Goal: Information Seeking & Learning: Learn about a topic

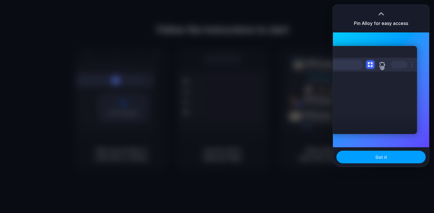
click at [382, 160] on span "Got it" at bounding box center [380, 157] width 11 height 6
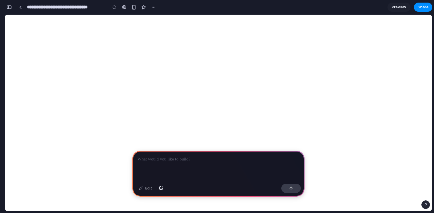
click at [155, 162] on p at bounding box center [218, 159] width 162 height 7
click at [165, 161] on p at bounding box center [218, 159] width 162 height 7
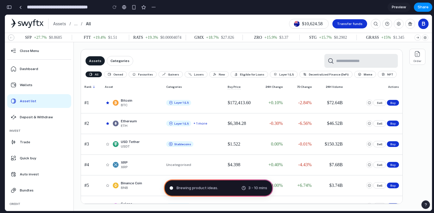
click at [159, 46] on div "Assets Categories All Owned Favourites Gainers Losers New Eligible for Loans La…" at bounding box center [238, 126] width 329 height 169
click at [170, 54] on div "Assets Categories" at bounding box center [241, 61] width 312 height 14
click at [141, 104] on div "Bitcoin BTC" at bounding box center [132, 102] width 54 height 9
click at [192, 23] on div "Assets / ... / All $10,624.58 Transfer funds 0 B" at bounding box center [218, 24] width 427 height 18
click at [116, 62] on p "Categories" at bounding box center [119, 61] width 19 height 5
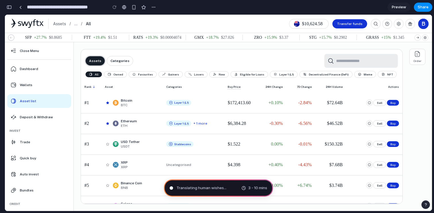
click at [94, 61] on p "Assets" at bounding box center [95, 61] width 12 height 5
click at [116, 50] on div "Assets Categories All Owned Favourites Gainers Losers New Eligible for Loans La…" at bounding box center [242, 126] width 322 height 155
click at [174, 73] on p "Gainers" at bounding box center [173, 74] width 11 height 3
click at [190, 75] on div "Losers" at bounding box center [195, 74] width 15 height 3
click at [219, 75] on p "New" at bounding box center [222, 74] width 6 height 3
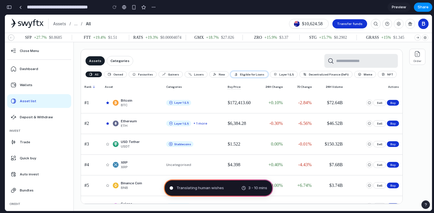
click at [240, 74] on p "Eligible for Loans" at bounding box center [252, 74] width 24 height 3
click at [270, 71] on button "Layer 1 (L1)" at bounding box center [283, 74] width 27 height 6
click at [304, 75] on div "Decentralized Finance (DeFi)" at bounding box center [326, 74] width 46 height 4
click at [246, 75] on p "Eligible for Loans" at bounding box center [252, 74] width 24 height 3
click at [210, 187] on span "Translating human wishes ." at bounding box center [200, 188] width 48 height 6
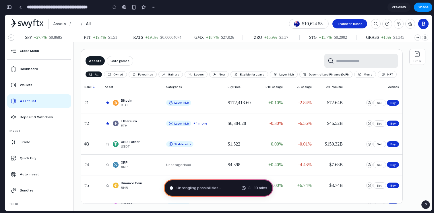
click at [9, 8] on div "button" at bounding box center [9, 7] width 5 height 4
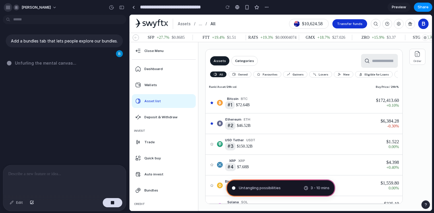
click at [6, 10] on button "button" at bounding box center [8, 7] width 9 height 9
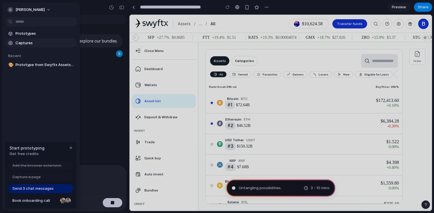
type input "**********"
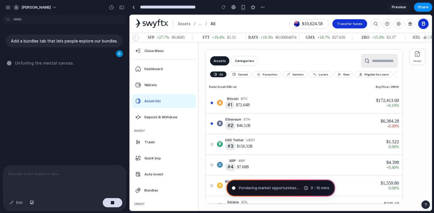
click at [81, 86] on div "Add a bundles tab that lets people explore our bundles. Unfurling the mental ca…" at bounding box center [63, 91] width 126 height 148
click at [246, 8] on button "button" at bounding box center [243, 7] width 9 height 9
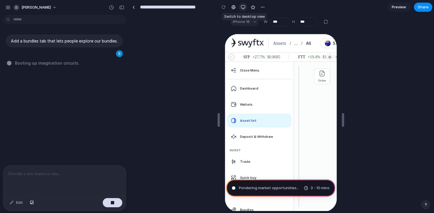
click at [244, 8] on div "button" at bounding box center [243, 7] width 5 height 5
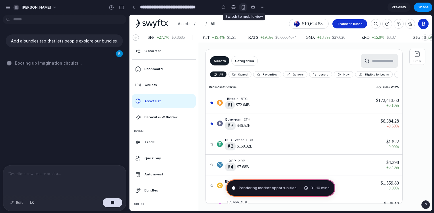
click at [244, 8] on div "button" at bounding box center [243, 7] width 5 height 5
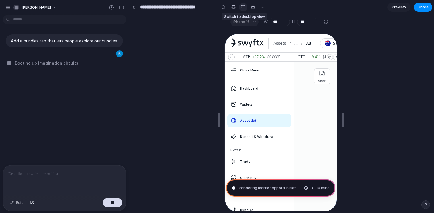
click at [243, 8] on div "button" at bounding box center [243, 7] width 5 height 5
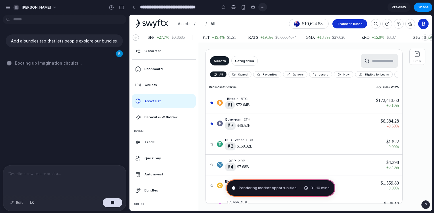
click at [262, 8] on div "button" at bounding box center [262, 7] width 5 height 5
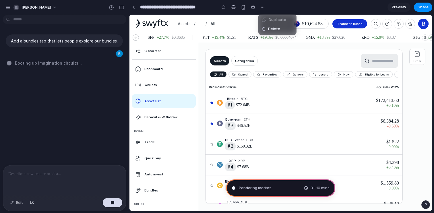
click at [285, 8] on div "Duplicate Delete" at bounding box center [217, 106] width 434 height 213
click at [396, 9] on span "Preview" at bounding box center [399, 7] width 14 height 6
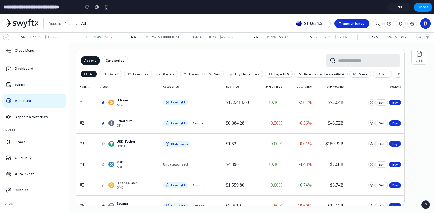
click at [401, 6] on span "Edit" at bounding box center [398, 7] width 7 height 6
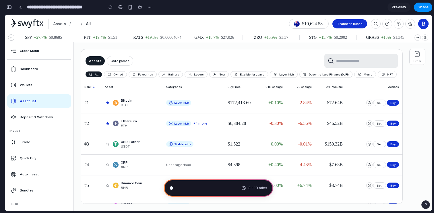
click at [398, 8] on span "Preview" at bounding box center [399, 7] width 14 height 6
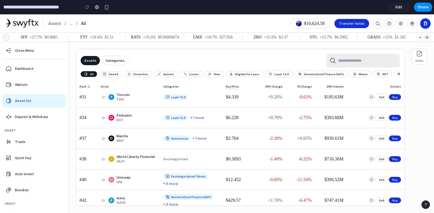
scroll to position [458, 0]
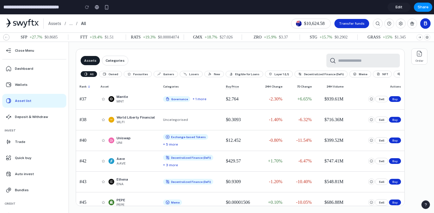
click at [398, 10] on link "Edit" at bounding box center [398, 7] width 23 height 9
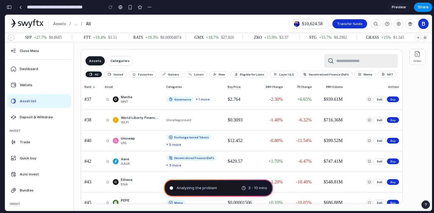
click at [11, 8] on div "button" at bounding box center [9, 7] width 5 height 4
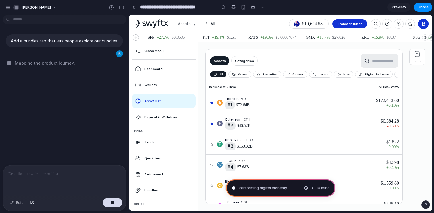
click at [261, 101] on div "Bitcoin BTC #1 $72.64B" at bounding box center [256, 102] width 95 height 13
click at [203, 97] on div "Assets Categories All Owned Favourites Gainers Losers New Eligible for Loans La…" at bounding box center [300, 126] width 204 height 169
click at [121, 9] on div "button" at bounding box center [121, 7] width 5 height 4
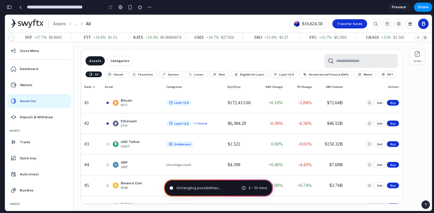
click at [9, 9] on div "button" at bounding box center [9, 7] width 5 height 4
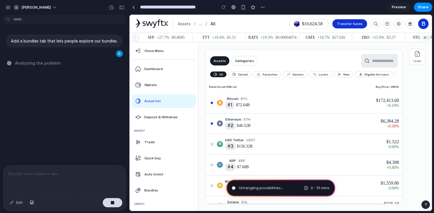
click at [50, 93] on div "Add a bundles tab that lets people explore our bundles. Analyzing the problem" at bounding box center [63, 91] width 126 height 148
click at [53, 63] on span "Analyzing the problem" at bounding box center [38, 63] width 46 height 6
click at [98, 36] on div "Add a bundles tab that lets people explore our bundles." at bounding box center [64, 40] width 117 height 13
drag, startPoint x: 110, startPoint y: 42, endPoint x: 83, endPoint y: 41, distance: 26.7
click at [83, 41] on p "Add a bundles tab that lets people explore our bundles." at bounding box center [64, 41] width 107 height 6
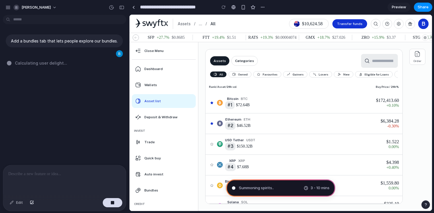
click at [81, 109] on div "Add a bundles tab that lets people explore our bundles. Calculating user deligh…" at bounding box center [63, 91] width 126 height 148
click at [120, 12] on div at bounding box center [117, 7] width 20 height 9
click at [123, 5] on div "button" at bounding box center [121, 7] width 5 height 4
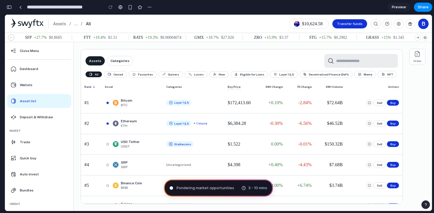
click at [7, 11] on button "button" at bounding box center [9, 7] width 9 height 9
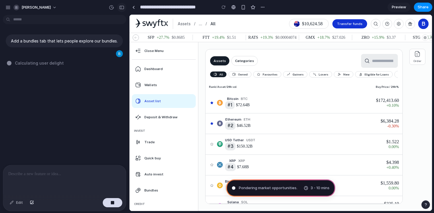
click at [121, 8] on div "button" at bounding box center [121, 7] width 5 height 4
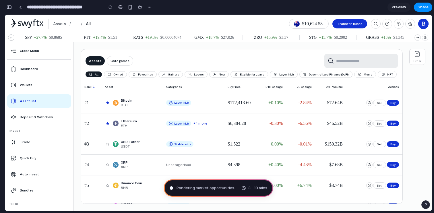
click at [9, 8] on div "button" at bounding box center [9, 7] width 5 height 4
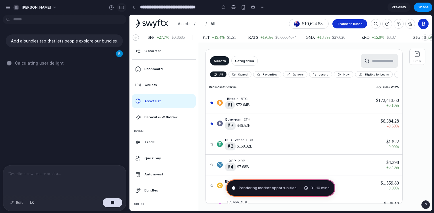
click at [120, 7] on div "button" at bounding box center [121, 7] width 5 height 4
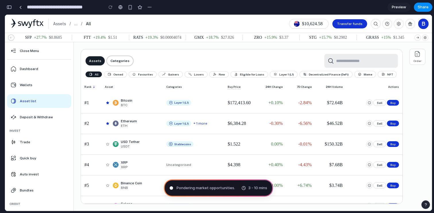
click at [121, 60] on p "Categories" at bounding box center [119, 61] width 19 height 5
click at [92, 66] on div "Assets Categories" at bounding box center [241, 61] width 312 height 14
click at [119, 65] on div "Assets Categories" at bounding box center [241, 61] width 312 height 14
click at [143, 59] on div "Assets Categories" at bounding box center [241, 61] width 312 height 14
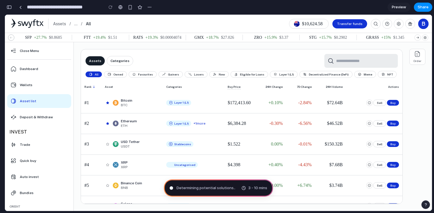
scroll to position [236, 0]
click at [115, 75] on p "Owned" at bounding box center [118, 74] width 10 height 3
click at [99, 75] on button "All" at bounding box center [93, 74] width 16 height 6
click at [145, 63] on div "Assets Categories" at bounding box center [241, 61] width 312 height 14
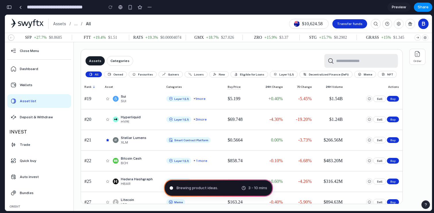
scroll to position [0, 0]
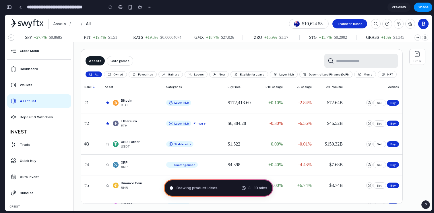
click at [150, 61] on div "Assets Categories" at bounding box center [241, 61] width 312 height 14
click at [10, 7] on div "button" at bounding box center [9, 7] width 5 height 4
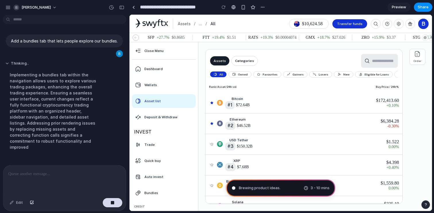
click at [65, 65] on button "Thinking .." at bounding box center [53, 63] width 96 height 5
click at [75, 93] on div "Exploring the structure of the TradingPageLayout while searching for existing t…" at bounding box center [53, 107] width 96 height 79
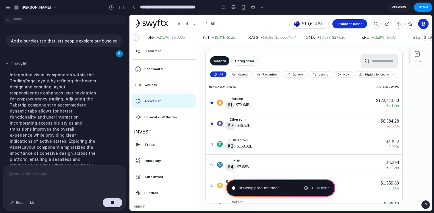
click at [8, 63] on button "Thought" at bounding box center [53, 63] width 96 height 5
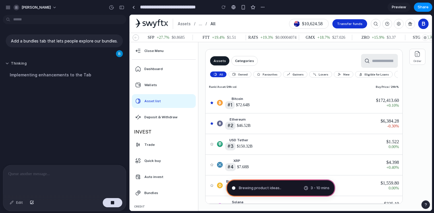
click at [7, 63] on button "Thinking" at bounding box center [53, 63] width 96 height 5
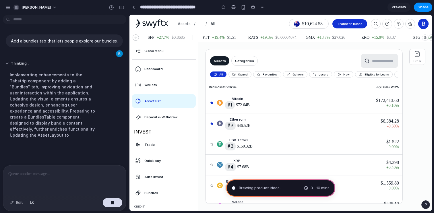
click at [7, 63] on button "Thinking ..." at bounding box center [53, 63] width 96 height 5
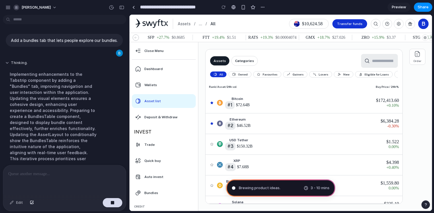
scroll to position [6, 0]
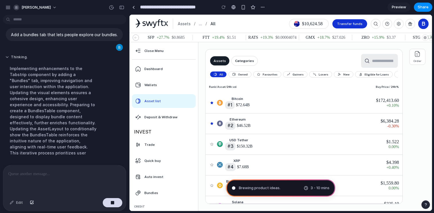
click at [8, 60] on button "Thinking ." at bounding box center [53, 57] width 96 height 5
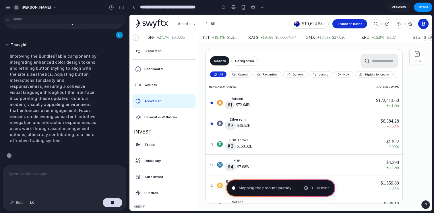
scroll to position [20, 0]
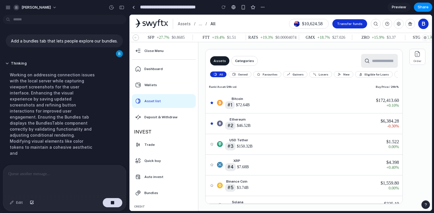
click at [232, 16] on div "Assets / ... / All $10,624.58 Transfer funds 0 B" at bounding box center [280, 24] width 302 height 18
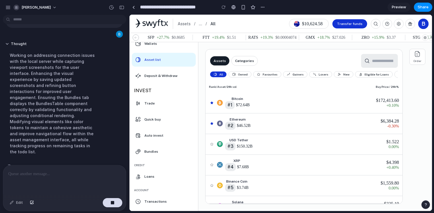
scroll to position [62, 0]
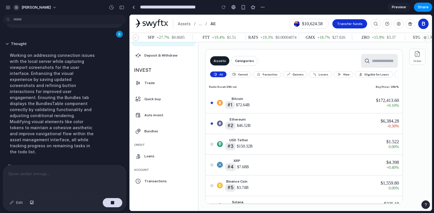
click at [168, 154] on div "Loans" at bounding box center [168, 156] width 48 height 5
click at [172, 108] on div "Auto invest" at bounding box center [164, 115] width 64 height 14
click at [172, 98] on div "Quick buy" at bounding box center [168, 99] width 48 height 5
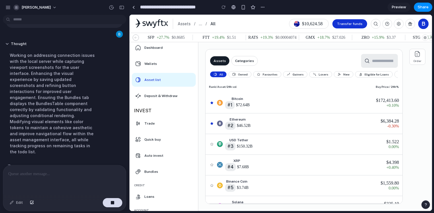
scroll to position [12, 0]
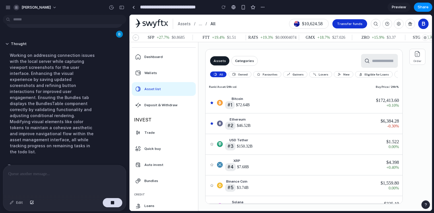
click at [176, 90] on div "Asset list" at bounding box center [168, 89] width 48 height 5
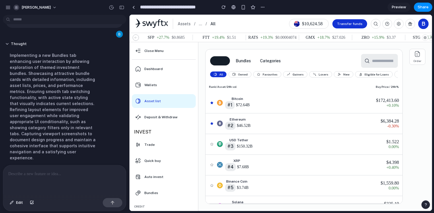
scroll to position [98, 0]
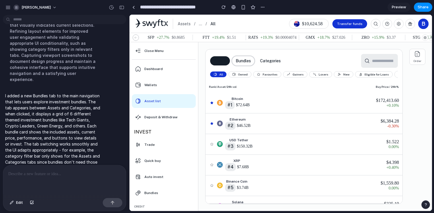
click at [245, 61] on button "Bundles" at bounding box center [243, 60] width 22 height 9
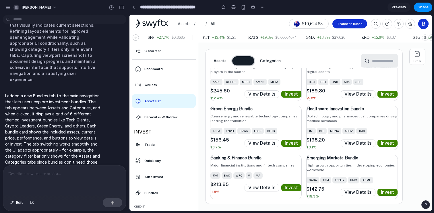
scroll to position [0, 0]
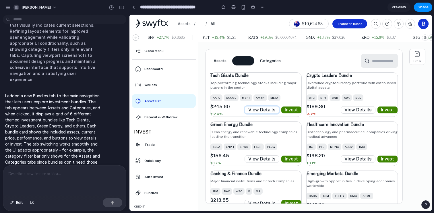
click at [266, 111] on button "View Details" at bounding box center [262, 109] width 34 height 7
click at [290, 68] on div "Tech Giants Bundle Top performing technology stocks including major players in …" at bounding box center [303, 144] width 197 height 152
click at [273, 63] on button "Categories" at bounding box center [270, 60] width 28 height 9
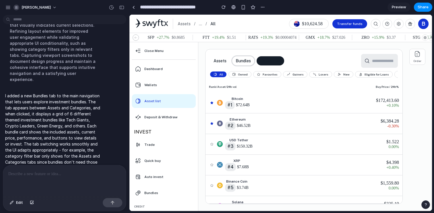
click at [247, 62] on button "Bundles" at bounding box center [243, 60] width 22 height 9
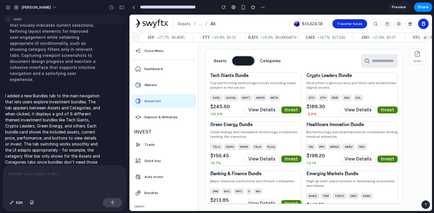
scroll to position [16, 0]
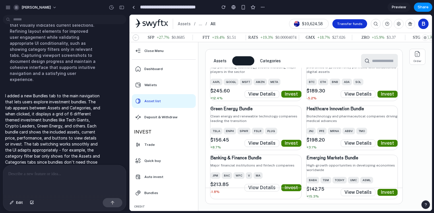
click at [243, 115] on p "Clean energy and renewable technology companies leading the transition" at bounding box center [255, 118] width 91 height 9
click at [234, 168] on div "Banking & Finance Bundle Major financial institutions and fintech companies JPM…" at bounding box center [255, 177] width 91 height 44
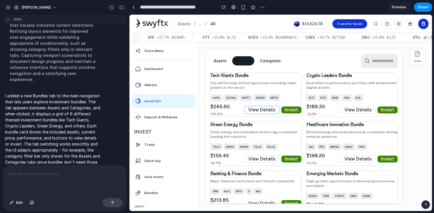
click at [258, 107] on button "View Details" at bounding box center [262, 109] width 34 height 7
click at [260, 98] on span "AMZN" at bounding box center [259, 97] width 13 height 7
click at [254, 90] on div "Tech Giants Bundle Top performing technology stocks including major players in …" at bounding box center [255, 94] width 91 height 44
click at [205, 96] on div "Assets Bundles Categories Tech Giants Bundle Top performing technology stocks i…" at bounding box center [303, 126] width 197 height 155
click at [264, 59] on button "Categories" at bounding box center [270, 60] width 28 height 9
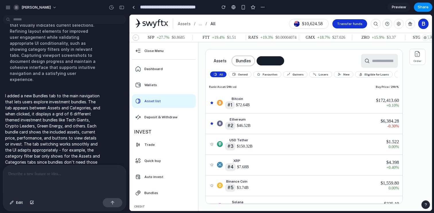
click at [246, 62] on button "Bundles" at bounding box center [243, 60] width 22 height 9
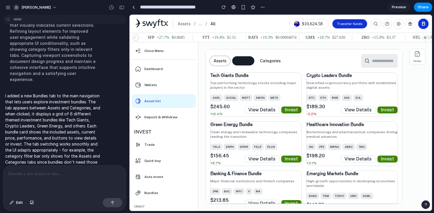
click at [225, 62] on button "Assets" at bounding box center [220, 60] width 20 height 9
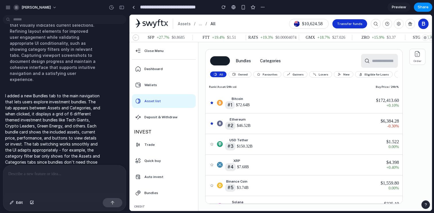
click at [292, 61] on div "Assets Bundles Categories" at bounding box center [304, 61] width 188 height 14
click at [264, 62] on button "Categories" at bounding box center [270, 60] width 28 height 9
click at [249, 53] on div "Assets Bundles Categories All Owned Favourites Gainers Losers New Eligible for …" at bounding box center [303, 126] width 197 height 155
click at [237, 60] on button "Bundles" at bounding box center [243, 60] width 22 height 9
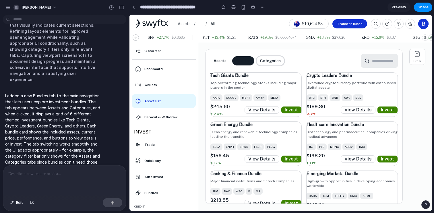
click at [264, 61] on button "Categories" at bounding box center [270, 60] width 28 height 9
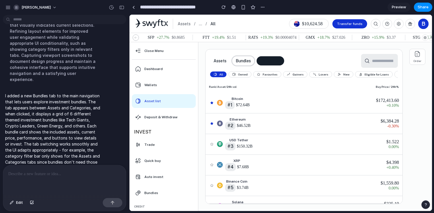
click at [244, 62] on button "Bundles" at bounding box center [243, 60] width 22 height 9
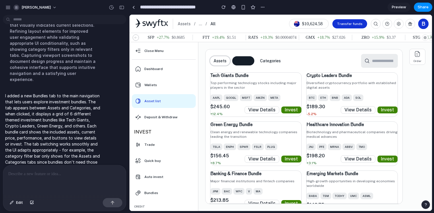
click at [224, 62] on button "Assets" at bounding box center [220, 60] width 20 height 9
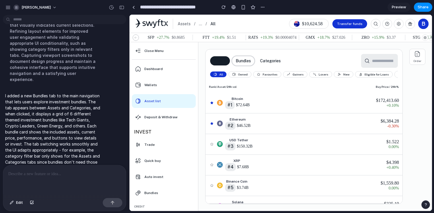
click at [245, 62] on button "Bundles" at bounding box center [243, 60] width 22 height 9
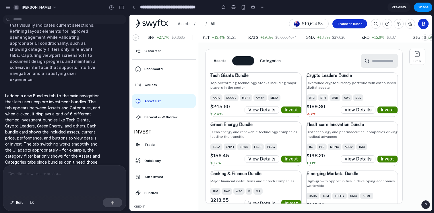
click at [242, 51] on div "Assets Bundles Categories Tech Giants Bundle Top performing technology stocks i…" at bounding box center [303, 126] width 197 height 155
click at [74, 180] on div at bounding box center [64, 180] width 123 height 30
click at [70, 176] on p at bounding box center [64, 173] width 112 height 7
click at [81, 170] on p at bounding box center [64, 173] width 112 height 7
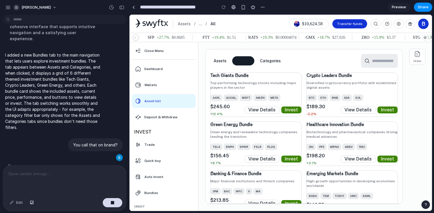
click at [111, 102] on div "I added a new Bundles tab to the main navigation that lets users explore invest…" at bounding box center [63, 90] width 120 height 85
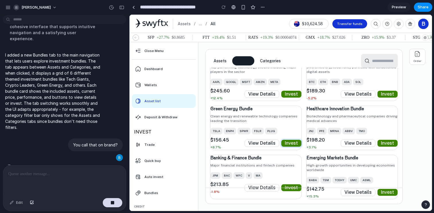
click at [291, 145] on button "Invest" at bounding box center [291, 143] width 20 height 7
click at [291, 96] on button "Invest" at bounding box center [291, 94] width 20 height 7
click at [273, 96] on button "View Details" at bounding box center [262, 94] width 34 height 7
click at [240, 105] on div "Tech Giants Bundle Top performing technology stocks including major players in …" at bounding box center [304, 128] width 188 height 143
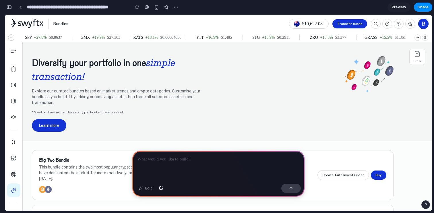
click at [151, 159] on p at bounding box center [218, 159] width 162 height 7
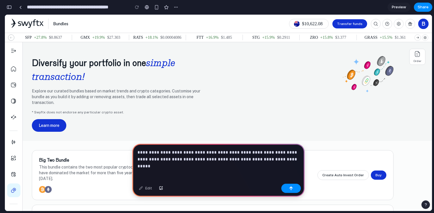
click at [282, 193] on div "Edit" at bounding box center [218, 188] width 172 height 15
click at [287, 191] on button "button" at bounding box center [291, 188] width 20 height 9
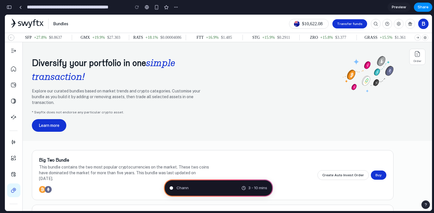
click at [188, 61] on h2 "Diversify your portfolio in one simple transaction!" at bounding box center [122, 70] width 181 height 28
type input "**********"
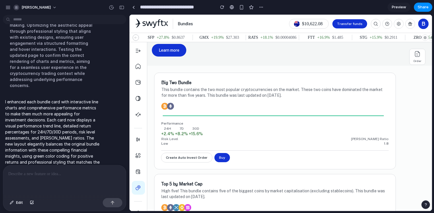
scroll to position [73, 0]
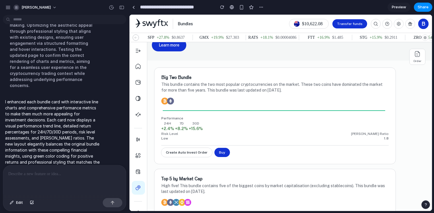
click at [206, 130] on div "24H +2.4% 7D +8.2% 30D +15.6%" at bounding box center [274, 126] width 227 height 10
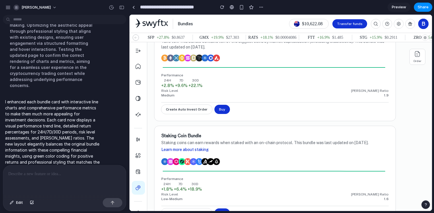
scroll to position [326, 0]
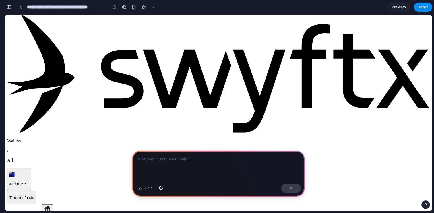
scroll to position [0, 5]
click at [170, 158] on p at bounding box center [218, 159] width 162 height 7
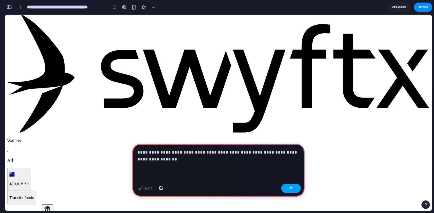
click at [289, 191] on button "button" at bounding box center [291, 188] width 20 height 9
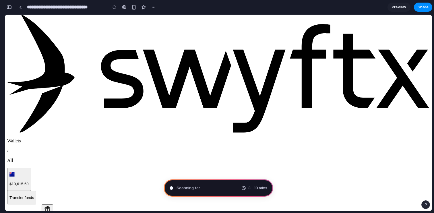
type input "**********"
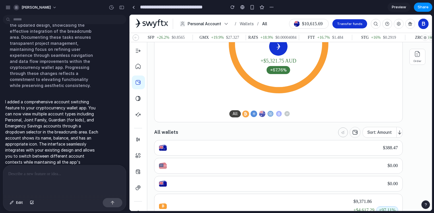
scroll to position [0, 0]
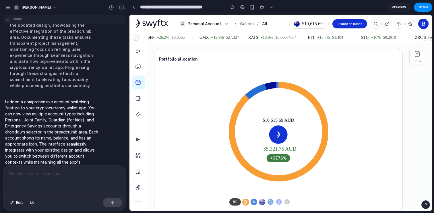
click at [121, 8] on div "button" at bounding box center [121, 7] width 5 height 4
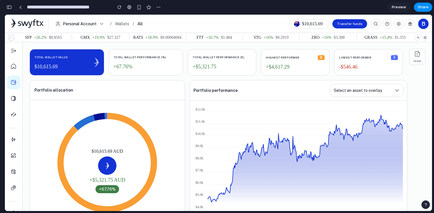
click at [145, 63] on div "Total wallet performance (%) +67.76%" at bounding box center [146, 62] width 74 height 26
click at [199, 61] on div "Total wallet performance ($) + $5,321.75" at bounding box center [222, 62] width 68 height 26
click at [349, 57] on p "Lowest performer" at bounding box center [355, 57] width 32 height 4
click at [11, 9] on div "button" at bounding box center [9, 7] width 5 height 4
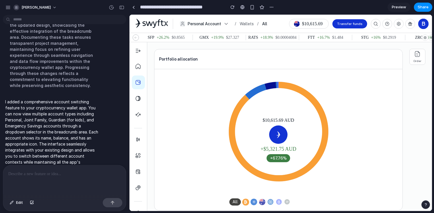
click at [85, 88] on div "Thought Implementing the account switching feature enhances user interaction by…" at bounding box center [53, 30] width 100 height 129
click at [75, 86] on div "Thought Implementing the account switching feature enhances user interaction by…" at bounding box center [53, 30] width 100 height 129
click at [121, 8] on div "button" at bounding box center [121, 7] width 5 height 4
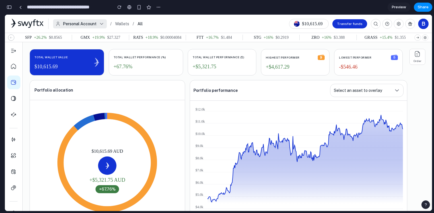
click at [80, 24] on span "Personal Account" at bounding box center [80, 24] width 34 height 6
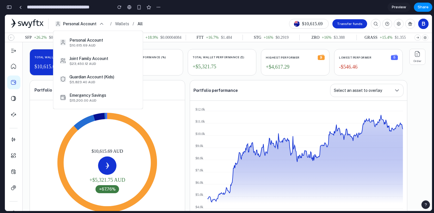
click at [113, 41] on div "Personal Account $10,615.69 AUD" at bounding box center [99, 42] width 60 height 10
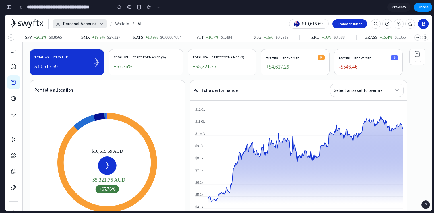
click at [93, 20] on button "Personal Account" at bounding box center [80, 23] width 54 height 9
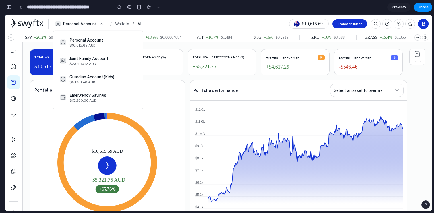
click at [103, 60] on span "Joint Family Account" at bounding box center [88, 59] width 39 height 6
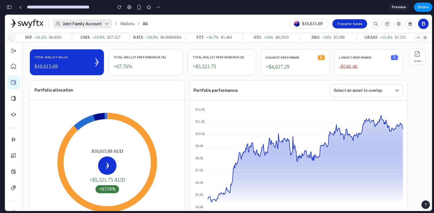
click at [97, 21] on span "Joint Family Account" at bounding box center [82, 24] width 39 height 6
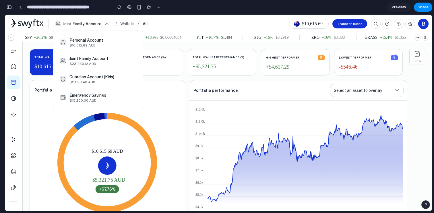
click at [98, 75] on span "Guardian Account (Kids)" at bounding box center [91, 77] width 45 height 6
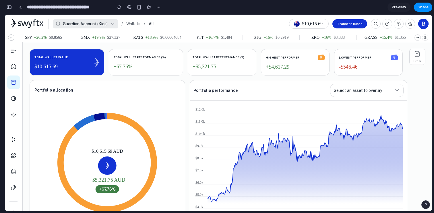
click at [95, 24] on span "Guardian Account (Kids)" at bounding box center [85, 24] width 45 height 6
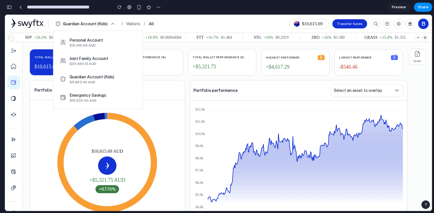
click at [102, 96] on span "Emergency Savings" at bounding box center [87, 95] width 37 height 6
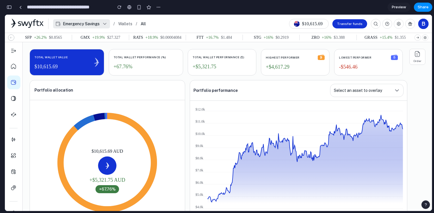
click at [95, 23] on span "Emergency Savings" at bounding box center [81, 24] width 37 height 6
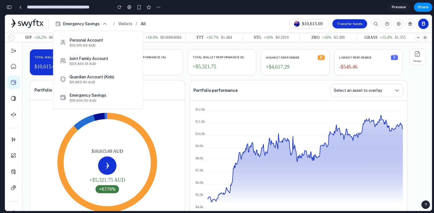
click at [96, 44] on div "Personal Account $10,615.69 AUD" at bounding box center [99, 42] width 60 height 10
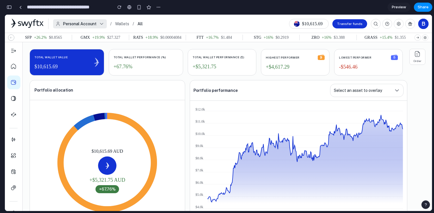
click at [94, 25] on span "Personal Account" at bounding box center [80, 24] width 34 height 6
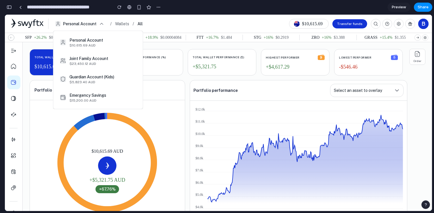
click at [98, 43] on div "Personal Account $10,615.69 AUD" at bounding box center [99, 42] width 60 height 10
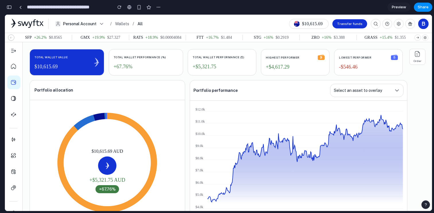
click at [98, 25] on button "Personal Account" at bounding box center [80, 23] width 54 height 9
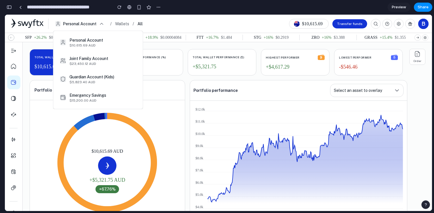
click at [99, 48] on div "Personal Account $10,615.69 AUD" at bounding box center [94, 42] width 69 height 13
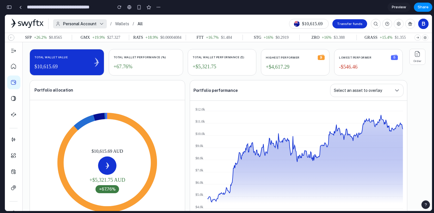
click at [99, 26] on icon at bounding box center [102, 24] width 6 height 6
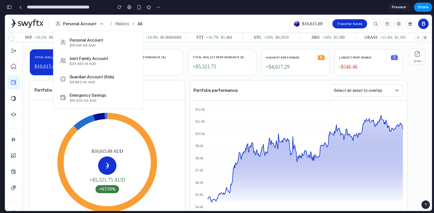
click at [99, 41] on span "Personal Account" at bounding box center [86, 40] width 34 height 6
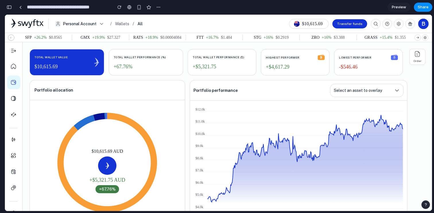
click at [98, 23] on button "Personal Account" at bounding box center [80, 23] width 54 height 9
